Goal: Task Accomplishment & Management: Complete application form

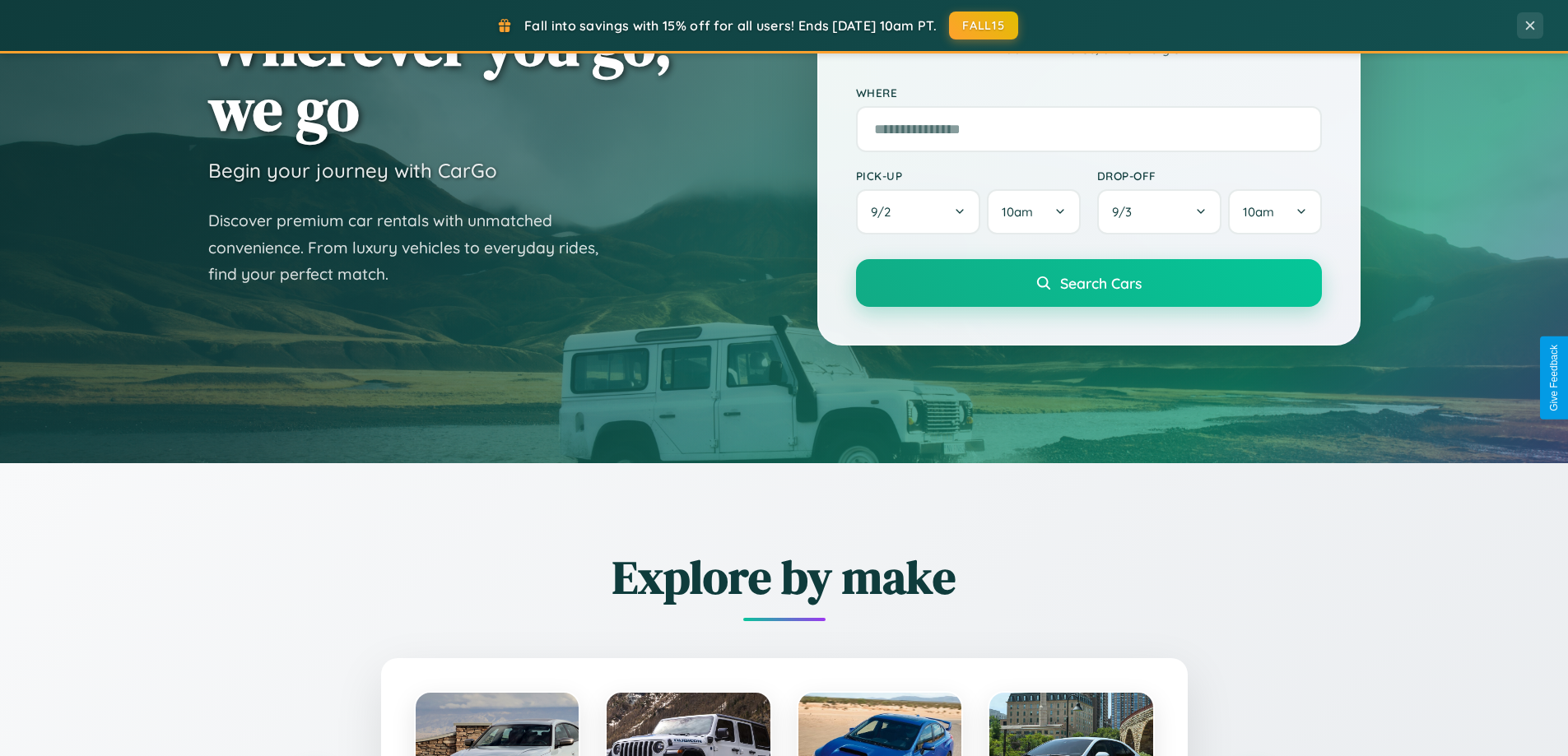
scroll to position [3167, 0]
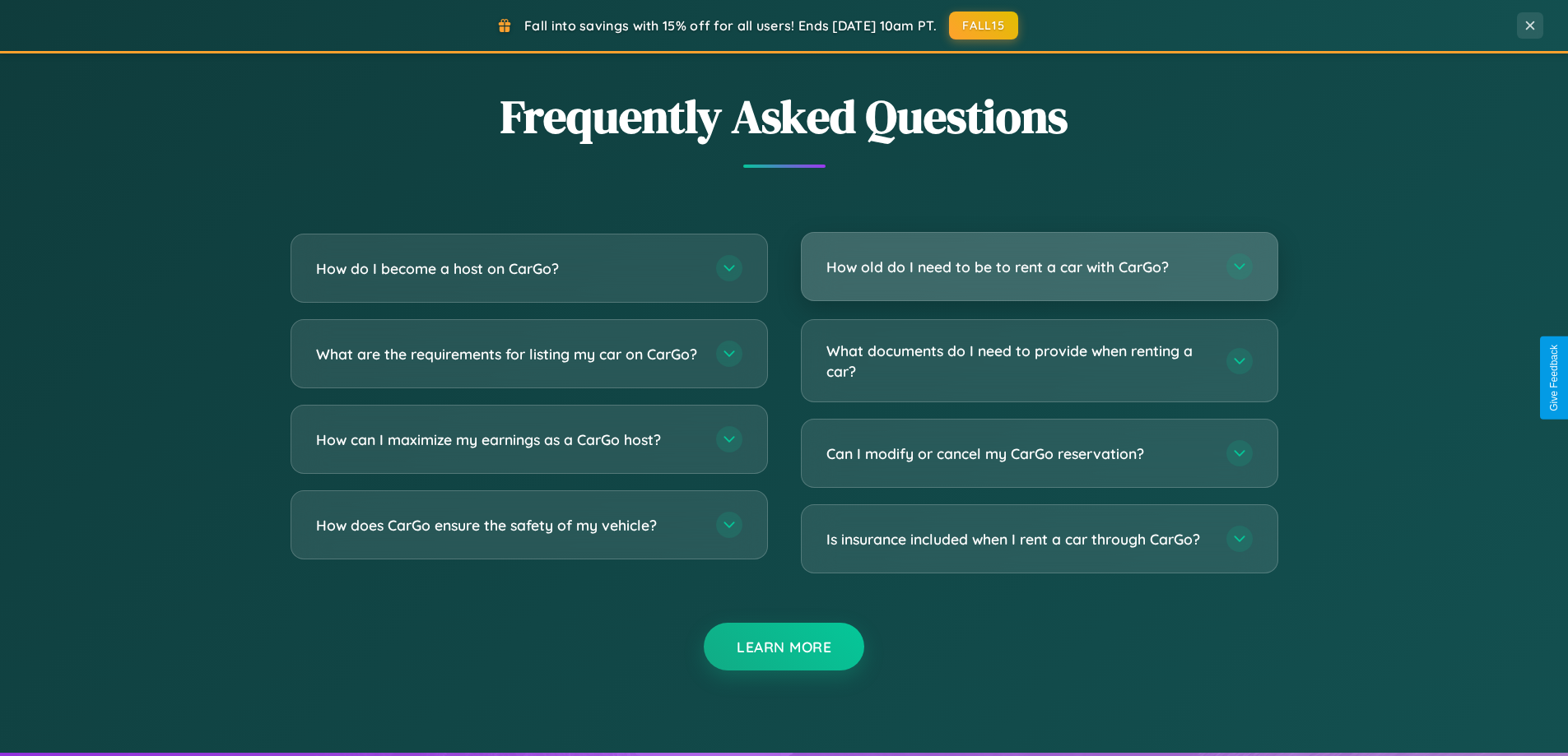
click at [1038, 267] on h3 "How old do I need to be to rent a car with CarGo?" at bounding box center [1017, 267] width 383 height 21
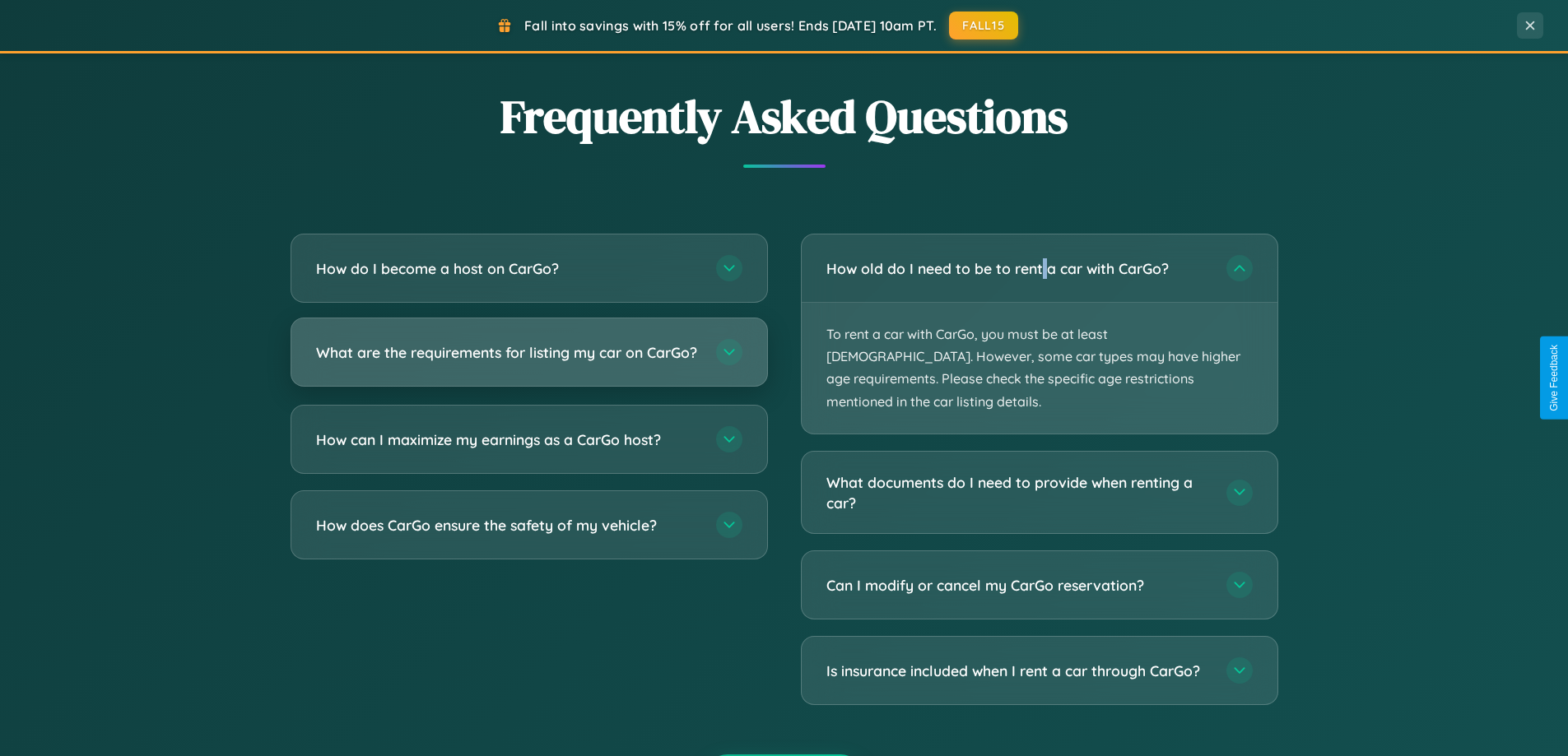
click at [528, 359] on h3 "What are the requirements for listing my car on CarGo?" at bounding box center [507, 352] width 383 height 21
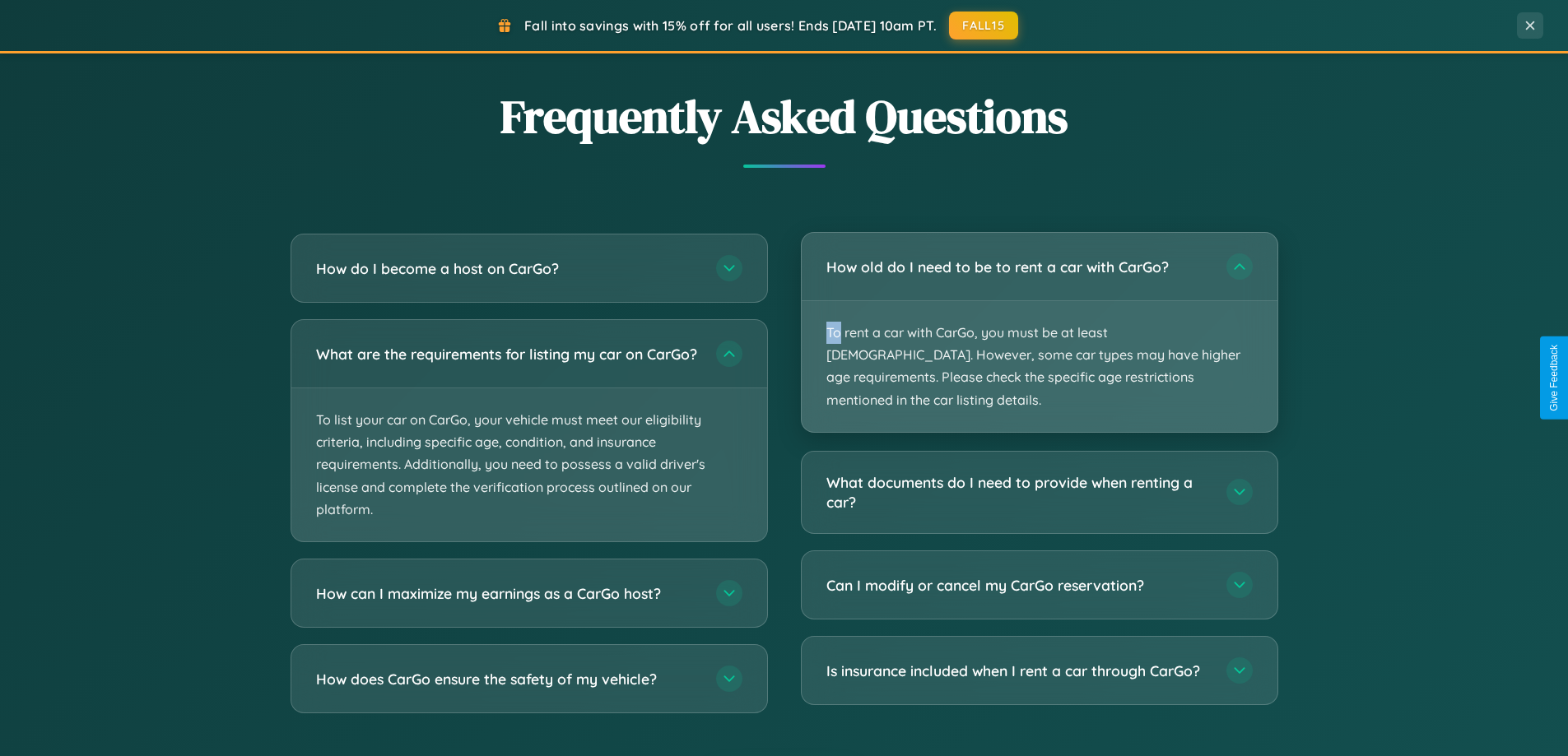
click at [1038, 321] on p "To rent a car with CarGo, you must be at least [DEMOGRAPHIC_DATA]. However, som…" at bounding box center [1039, 367] width 476 height 131
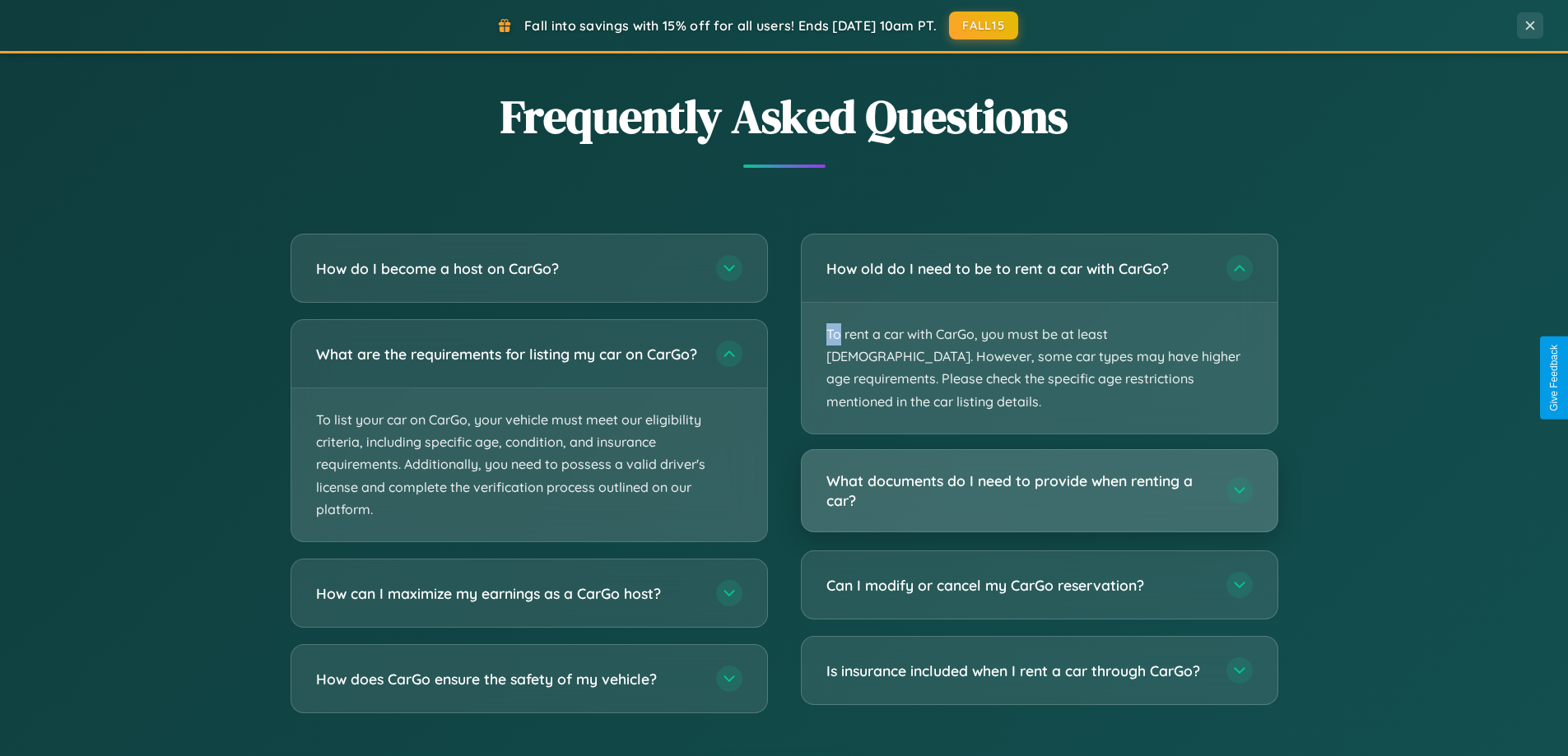
click at [1038, 471] on h3 "What documents do I need to provide when renting a car?" at bounding box center [1017, 491] width 383 height 41
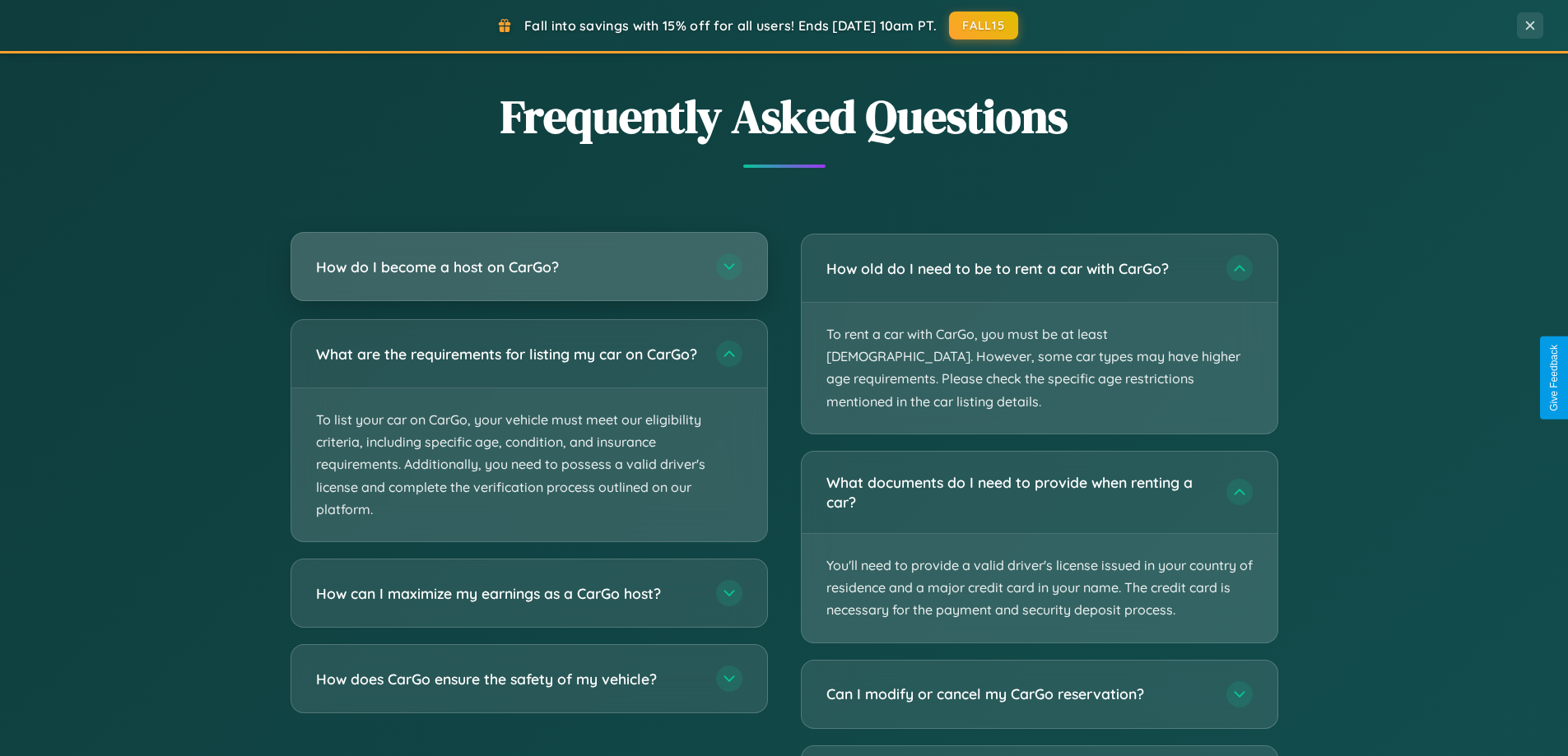
click at [528, 268] on h3 "How do I become a host on CarGo?" at bounding box center [507, 267] width 383 height 21
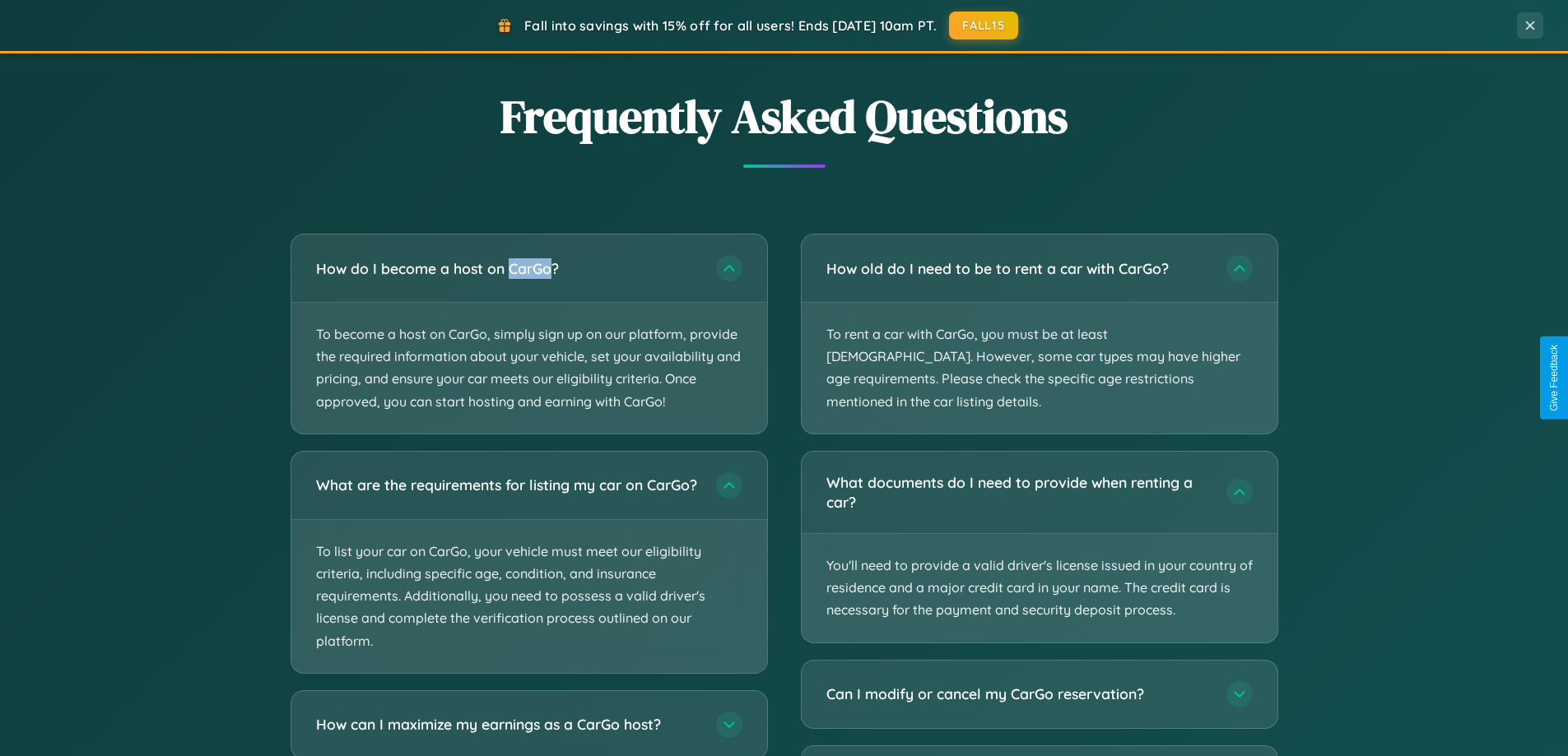
scroll to position [0, 0]
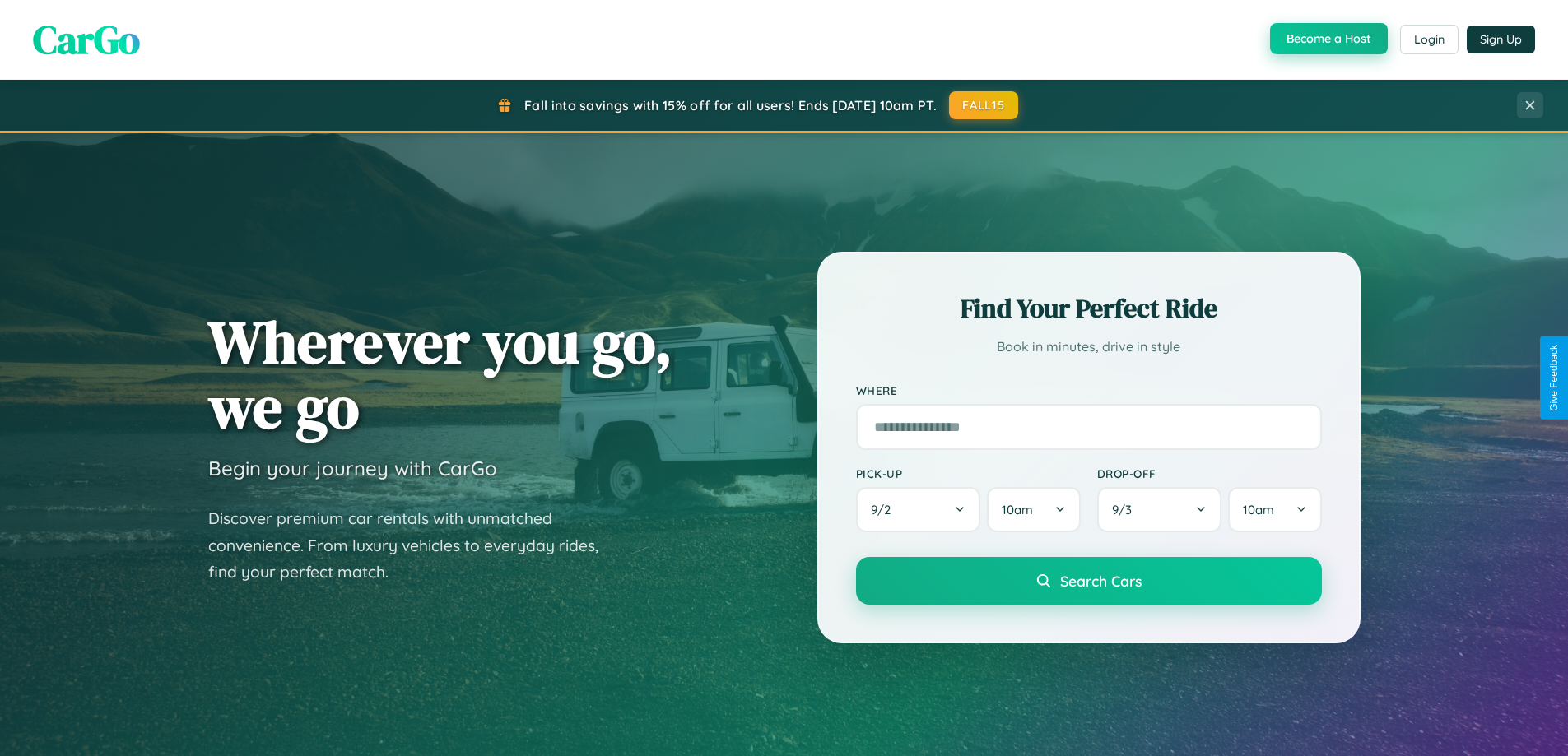
click at [1326, 39] on button "Become a Host" at bounding box center [1329, 39] width 118 height 31
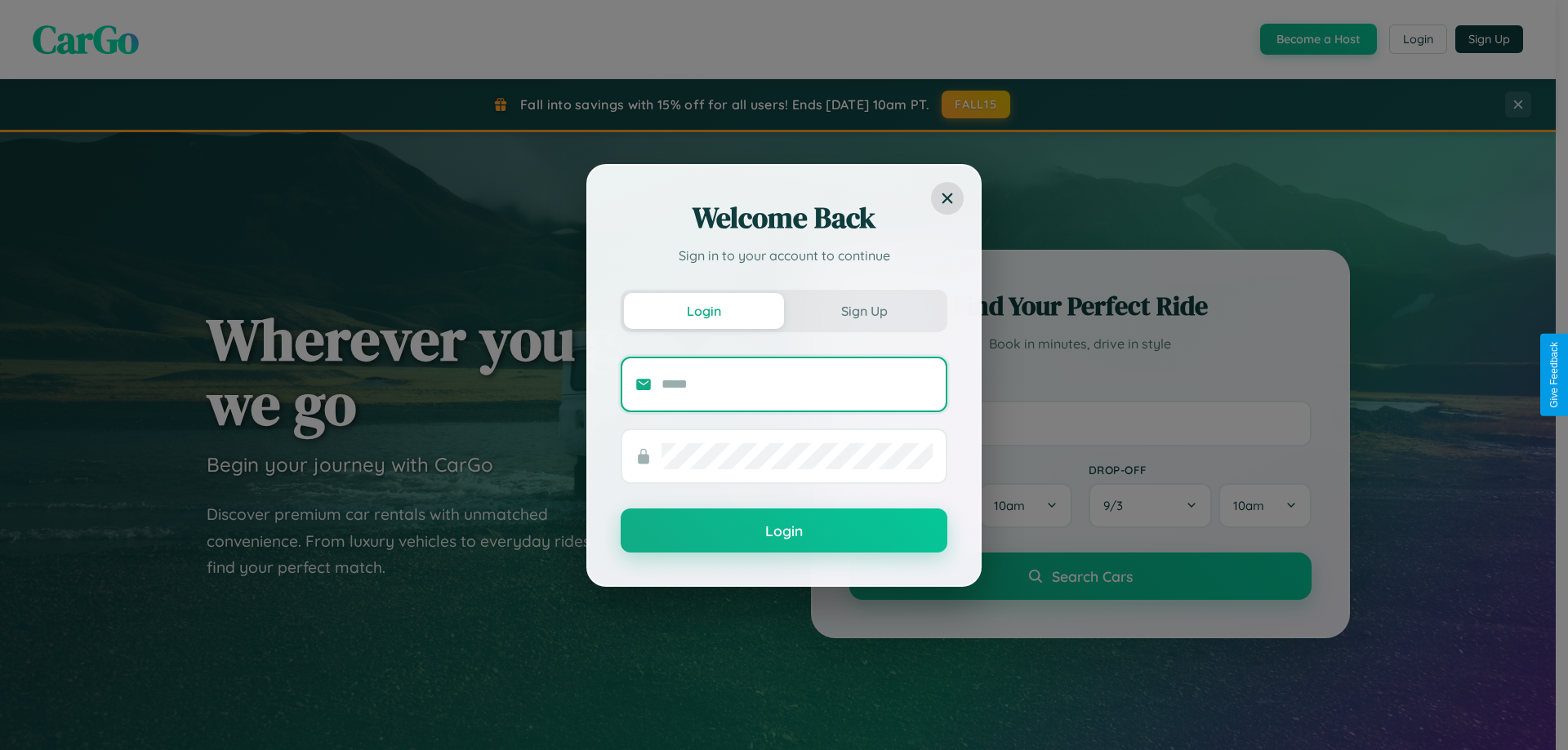
click at [797, 384] on input "text" at bounding box center [797, 384] width 271 height 26
type input "**********"
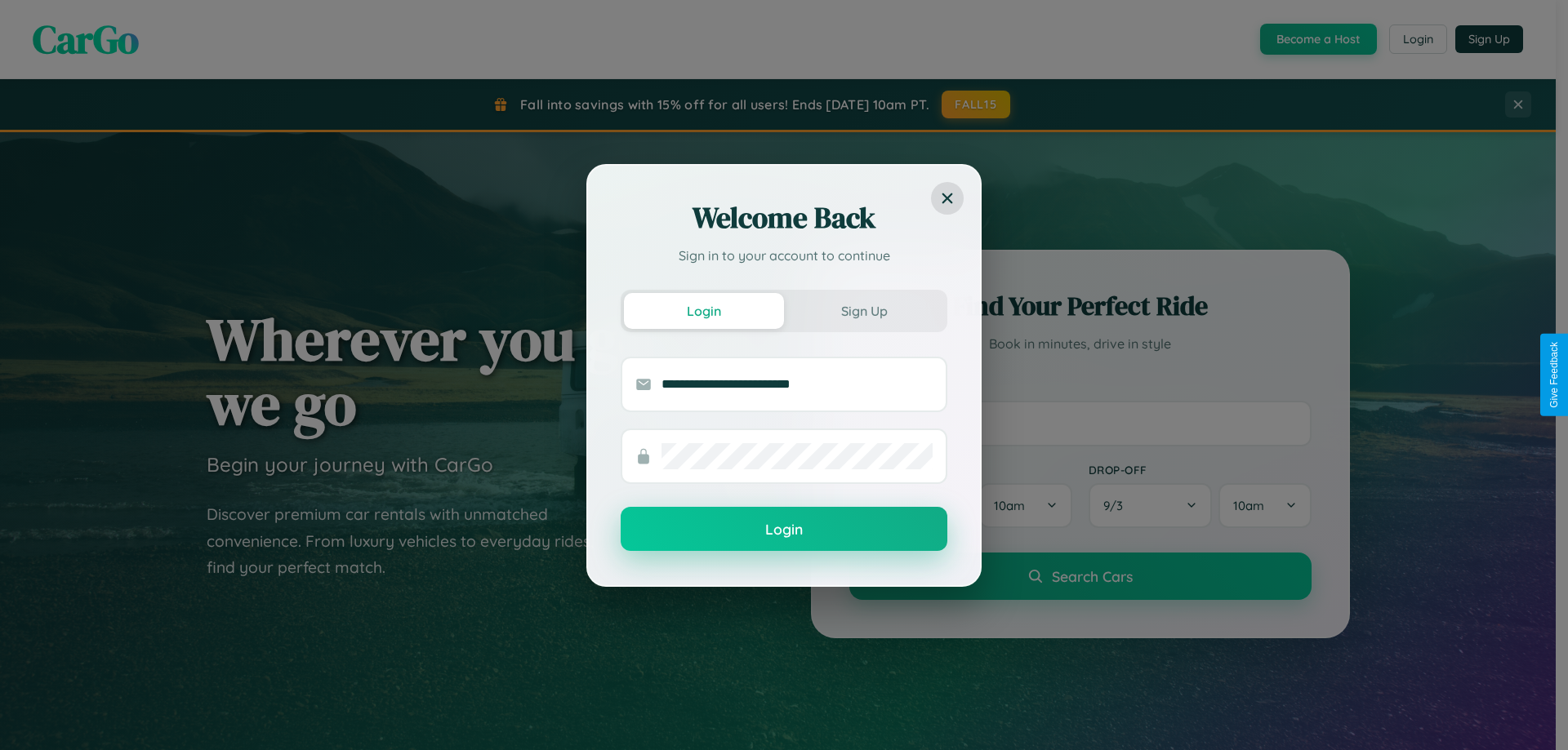
click at [784, 530] on button "Login" at bounding box center [784, 529] width 327 height 44
